Goal: Information Seeking & Learning: Learn about a topic

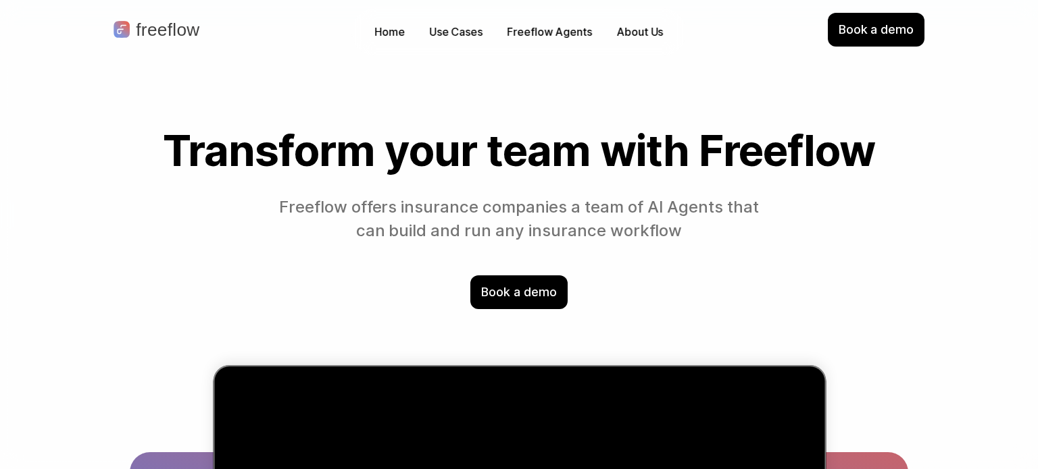
click at [468, 28] on p "Use Cases" at bounding box center [455, 32] width 53 height 16
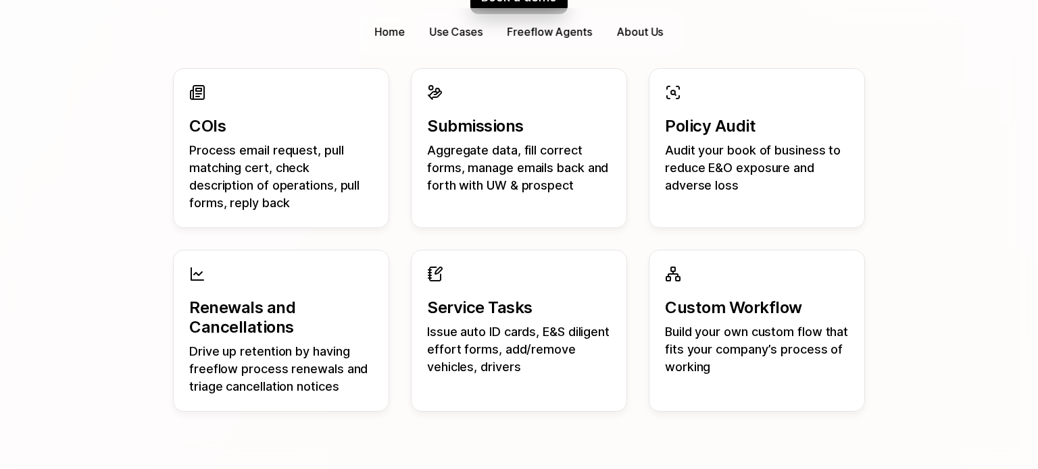
scroll to position [1336, 0]
click at [809, 386] on div "Custom Workflow Build your own custom flow that fits your company’s process of …" at bounding box center [756, 320] width 216 height 143
click at [813, 376] on p "Build your own custom flow that fits your company’s process of working" at bounding box center [757, 349] width 184 height 53
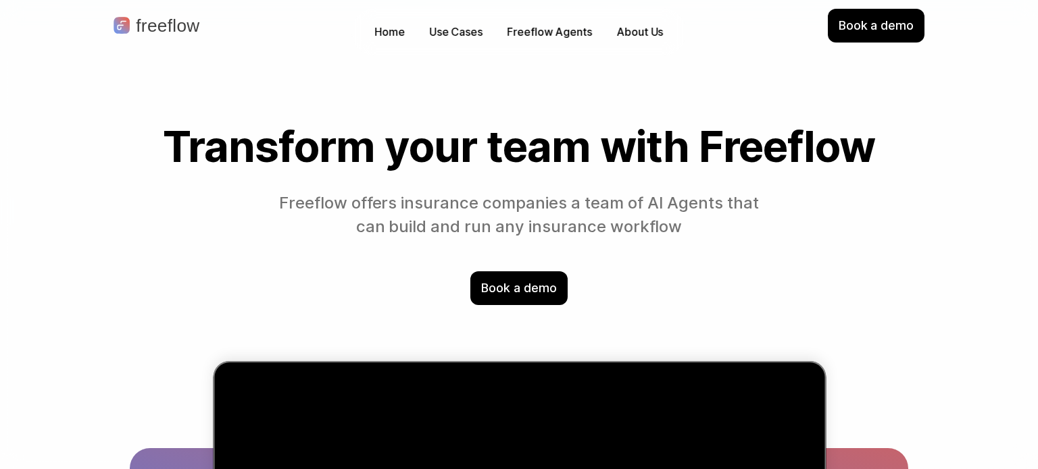
scroll to position [0, 0]
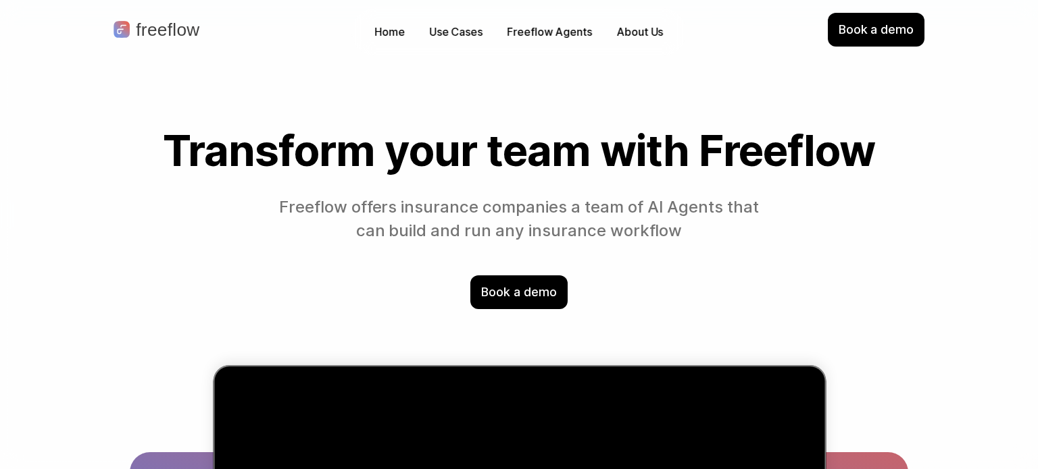
click at [531, 38] on p "Freeflow Agents" at bounding box center [549, 32] width 85 height 16
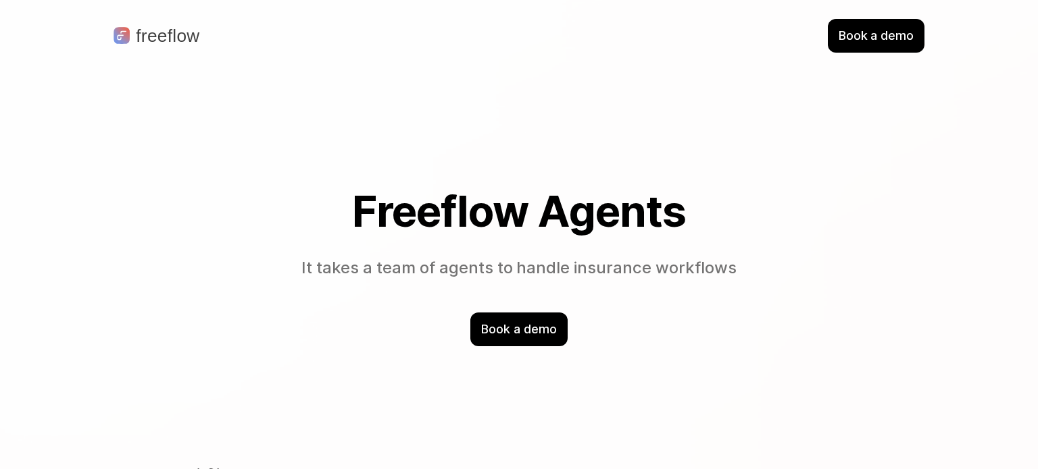
click at [540, 34] on p "Freeflow Agents" at bounding box center [549, 38] width 85 height 16
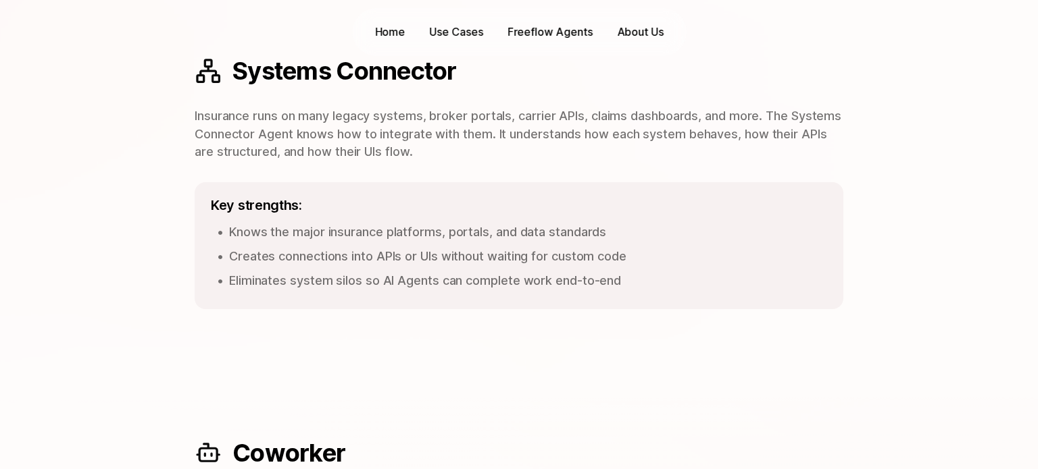
scroll to position [1138, 0]
